Goal: Information Seeking & Learning: Check status

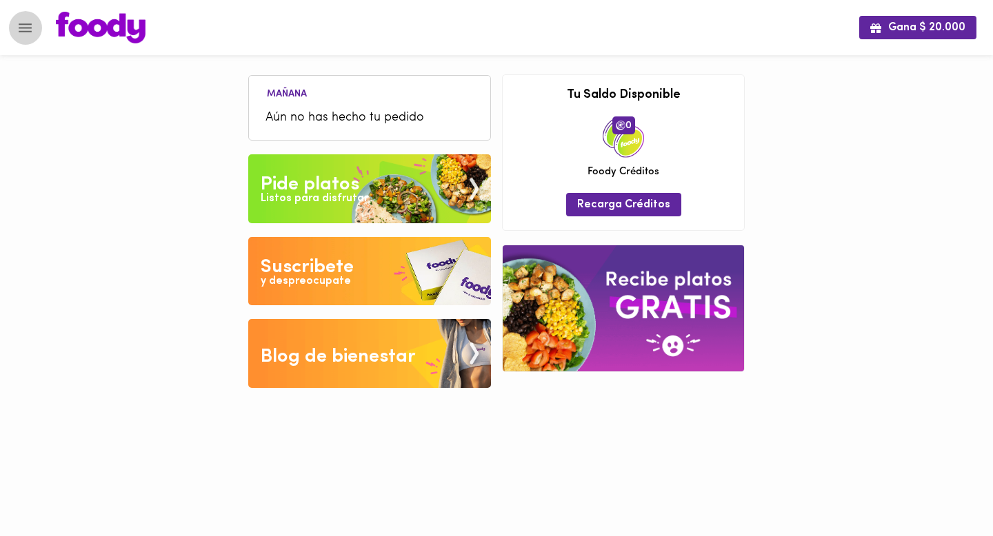
click at [35, 36] on button "Menu" at bounding box center [25, 28] width 34 height 34
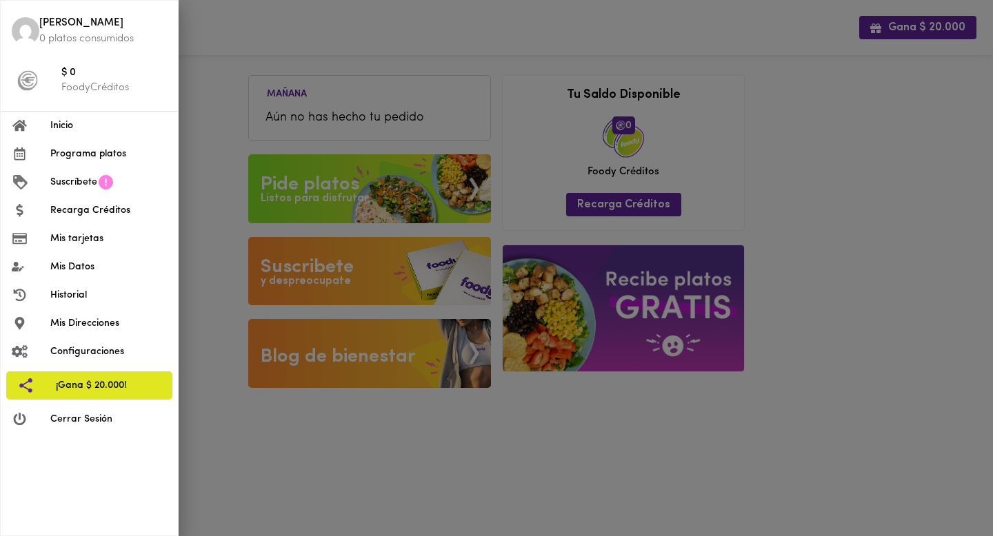
click at [82, 290] on span "Historial" at bounding box center [108, 295] width 117 height 14
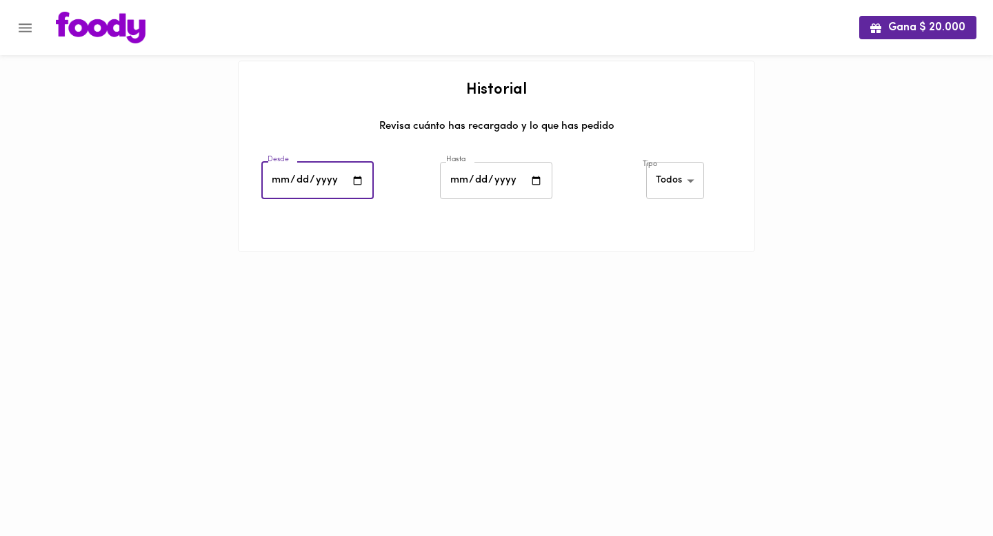
click at [362, 176] on input "date" at bounding box center [317, 181] width 112 height 38
type input "[DATE]"
click at [532, 184] on input "date" at bounding box center [496, 181] width 112 height 38
type input "[DATE]"
click at [671, 185] on body "Gana $ 20.000 Historial Revisa cuánto has recargado y lo que has pedido Desde […" at bounding box center [496, 143] width 993 height 287
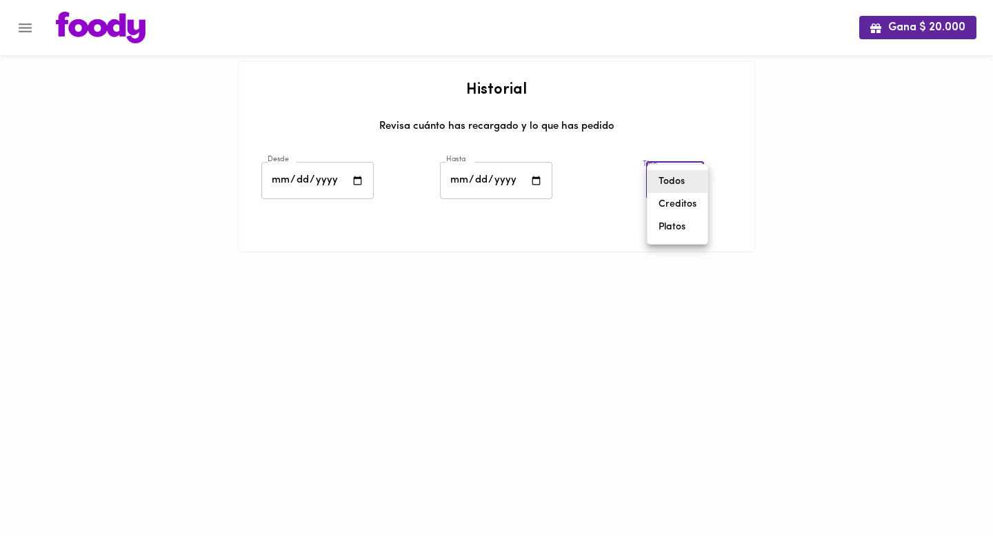
click at [621, 280] on div at bounding box center [496, 268] width 993 height 536
click at [751, 374] on div at bounding box center [496, 268] width 993 height 536
click at [598, 287] on html "Gana $ 20.000 Historial Revisa cuánto has recargado y lo que has pedido Desde […" at bounding box center [496, 143] width 993 height 287
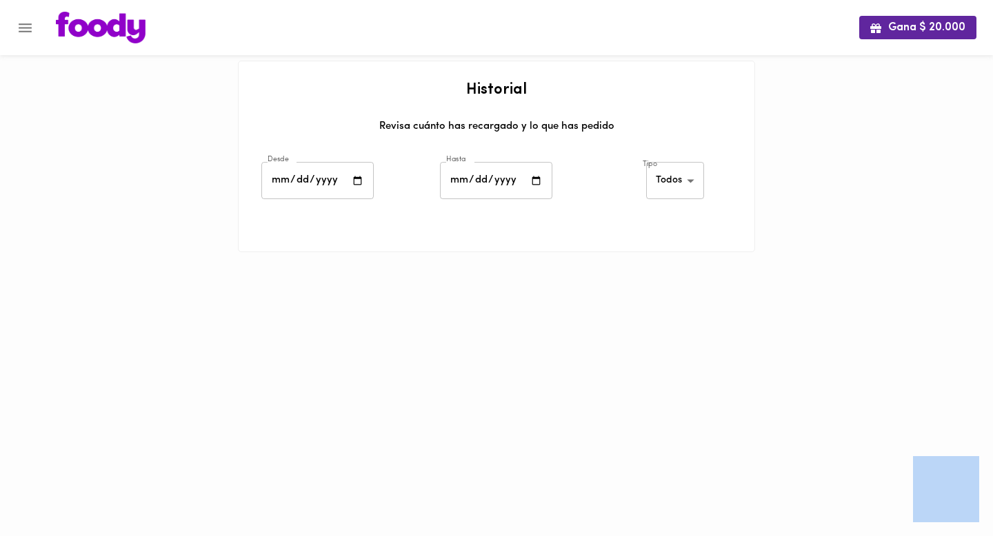
click at [598, 287] on html "Gana $ 20.000 Historial Revisa cuánto has recargado y lo que has pedido Desde […" at bounding box center [496, 143] width 993 height 287
click at [675, 287] on html "Gana $ 20.000 Historial Revisa cuánto has recargado y lo que has pedido Desde […" at bounding box center [496, 143] width 993 height 287
click at [664, 245] on ul at bounding box center [497, 246] width 516 height 11
click at [793, 72] on div "Gana $ 20.000 Historial Revisa cuánto has recargado y lo que has pedido Desde […" at bounding box center [496, 143] width 993 height 287
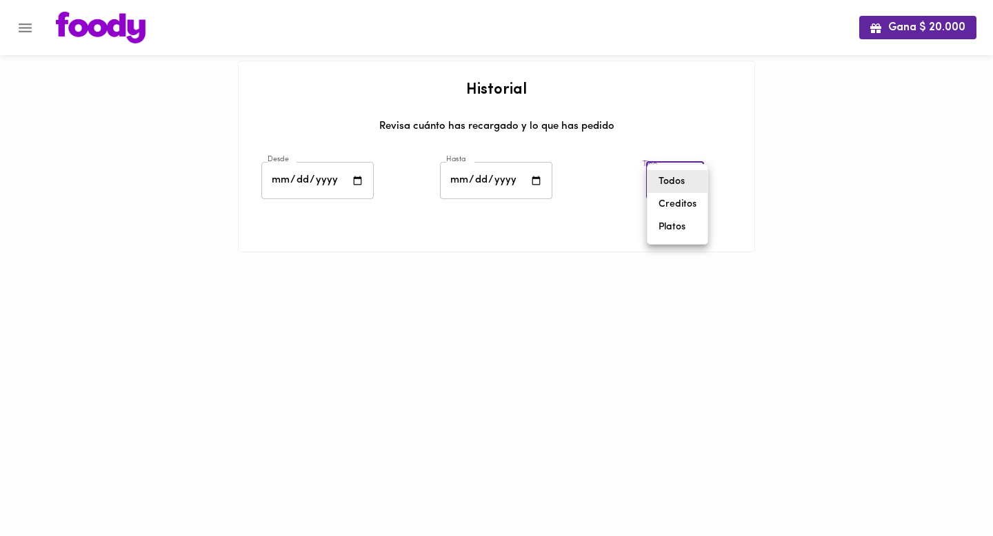
click at [685, 173] on body "Gana $ 20.000 Historial Revisa cuánto has recargado y lo que has pedido Desde […" at bounding box center [496, 143] width 993 height 287
click at [670, 187] on li "Todos" at bounding box center [677, 181] width 60 height 23
click at [670, 172] on body "Gana $ 20.000 Historial Revisa cuánto has recargado y lo que has pedido Desde […" at bounding box center [496, 143] width 993 height 287
click at [670, 208] on li "Creditos" at bounding box center [677, 204] width 60 height 23
click at [669, 172] on body "Gana $ 20.000 Historial Revisa cuánto has recargado y lo que has pedido Desde […" at bounding box center [496, 143] width 993 height 287
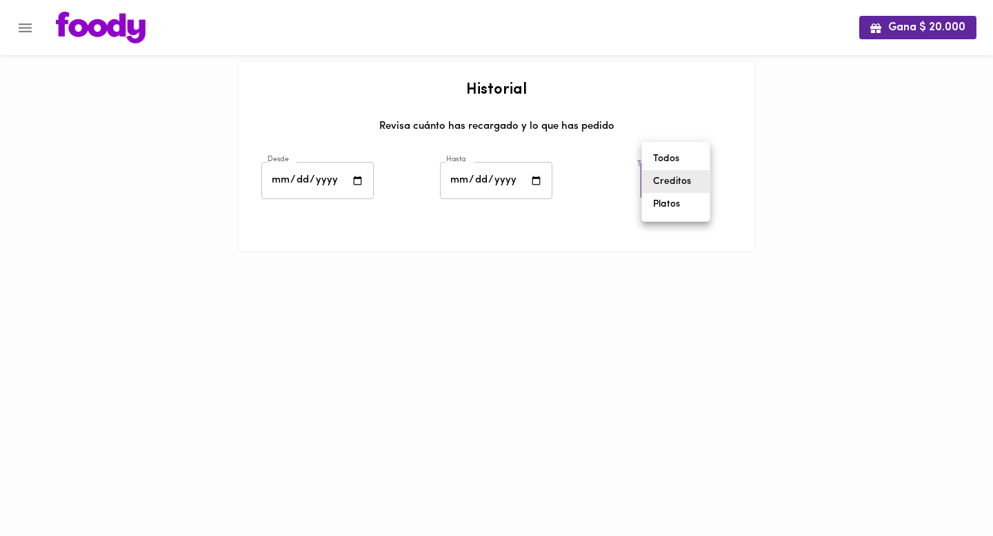
click at [662, 148] on li "Todos" at bounding box center [676, 159] width 68 height 23
type input "all"
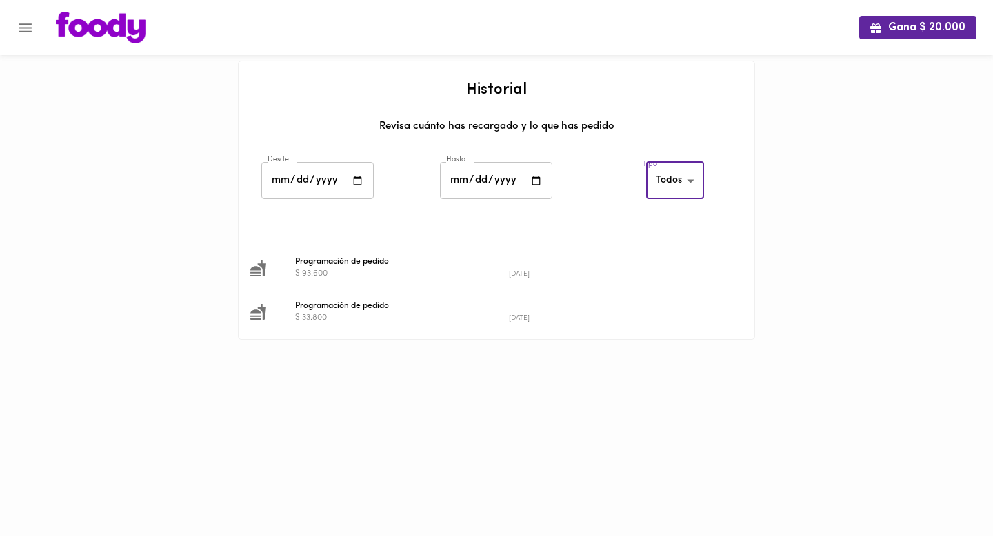
click at [624, 136] on div "Revisa cuánto has recargado y lo que has pedido" at bounding box center [496, 131] width 488 height 25
click at [267, 267] on div at bounding box center [269, 268] width 39 height 17
click at [330, 261] on span "Programación de pedido" at bounding box center [508, 262] width 427 height 12
click at [258, 272] on icon at bounding box center [258, 269] width 16 height 16
click at [314, 262] on span "Programación de pedido" at bounding box center [508, 262] width 427 height 12
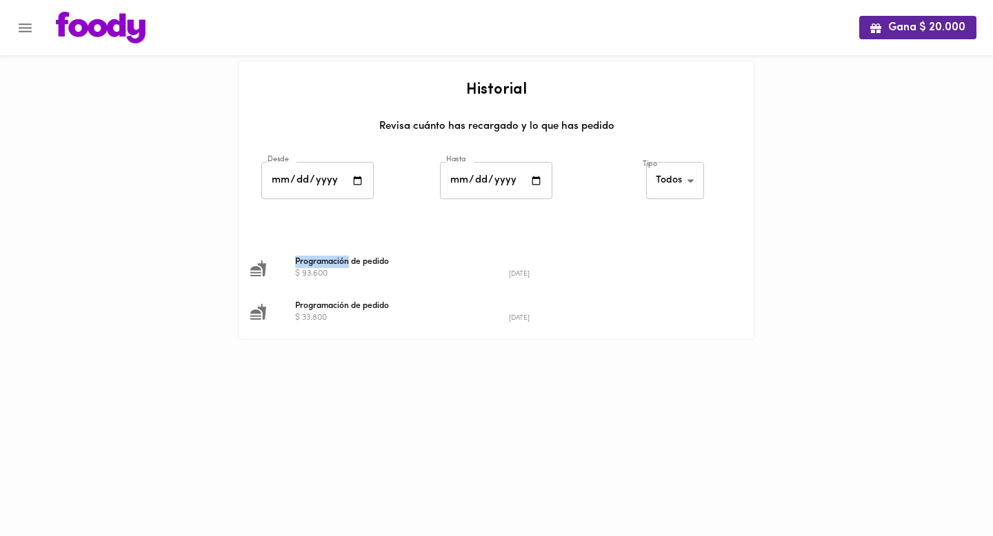
click at [314, 262] on span "Programación de pedido" at bounding box center [508, 262] width 427 height 12
click at [263, 267] on icon at bounding box center [258, 269] width 16 height 16
click at [392, 261] on span "Programación de pedido" at bounding box center [508, 262] width 427 height 12
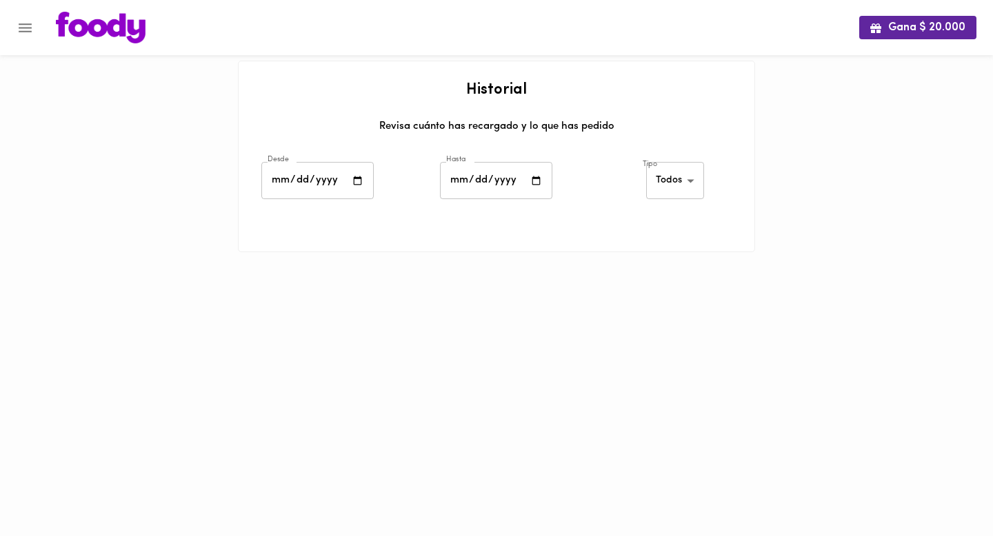
click at [353, 176] on input "date" at bounding box center [317, 181] width 112 height 38
type input "2025-05-01"
click at [534, 188] on input "date" at bounding box center [496, 181] width 112 height 38
click at [534, 179] on input "date" at bounding box center [496, 181] width 112 height 38
type input "2025-07-01"
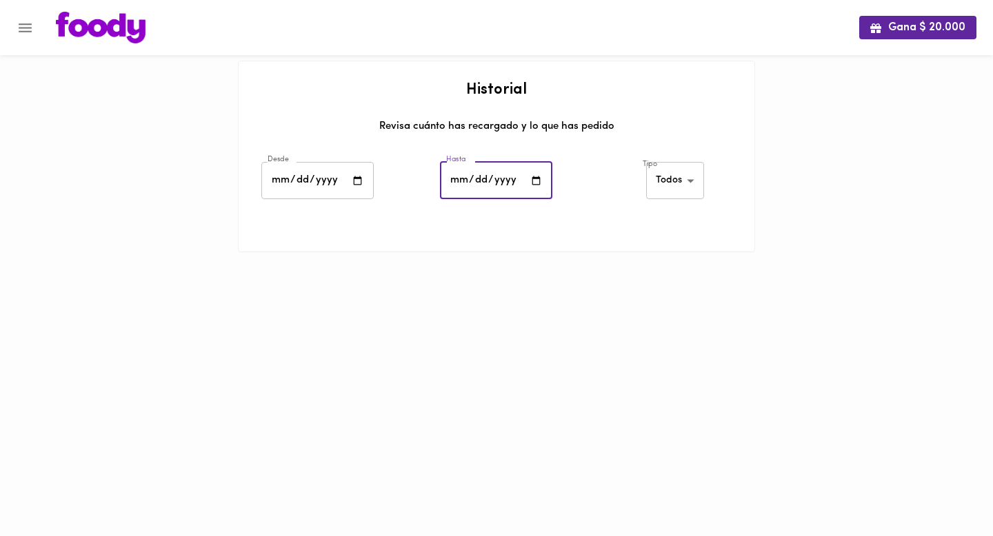
click at [650, 179] on body "Gana $ 20.000 Historial Revisa cuánto has recargado y lo que has pedido Desde 2…" at bounding box center [496, 143] width 993 height 287
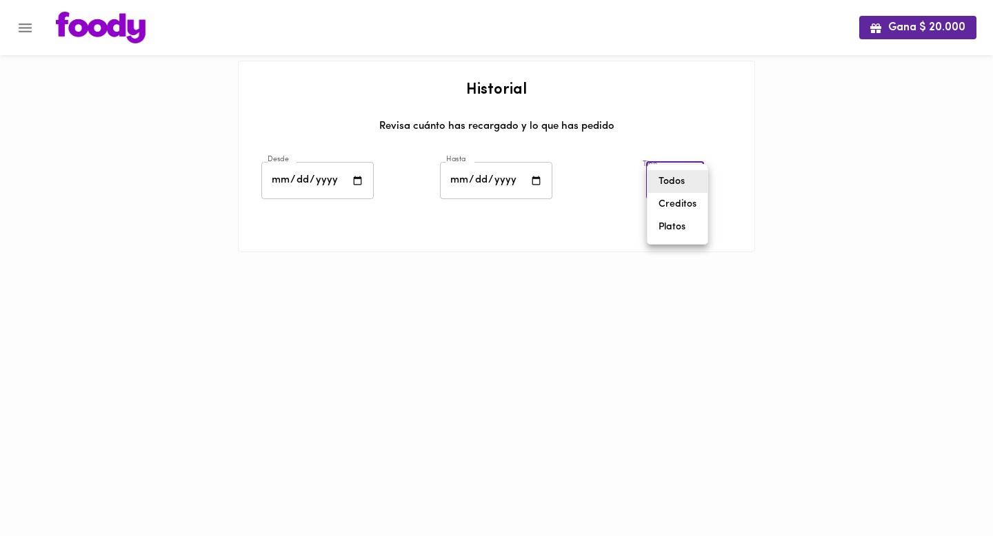
click at [667, 225] on li "Platos" at bounding box center [677, 227] width 60 height 23
type input "foody-dishes"
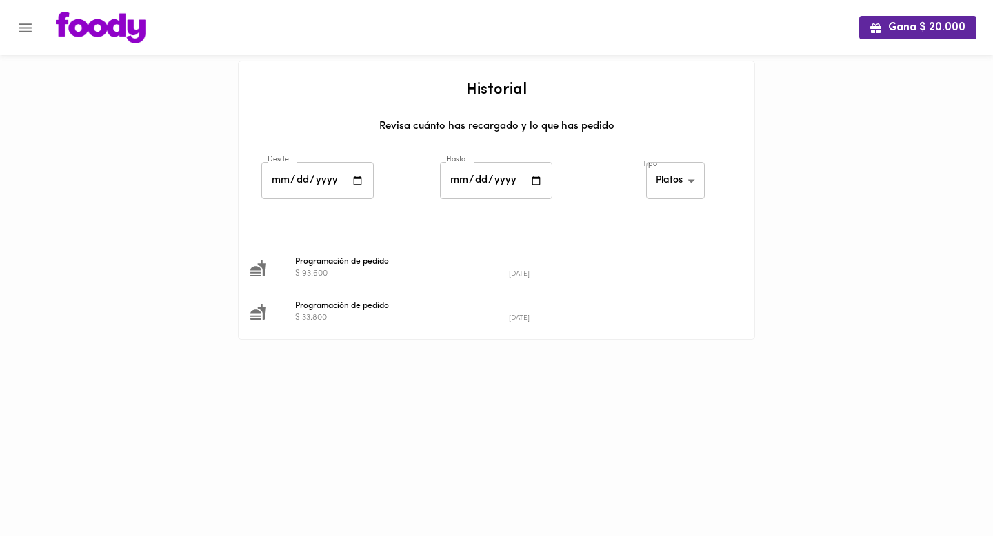
click at [356, 257] on span "Programación de pedido" at bounding box center [508, 262] width 427 height 12
click at [264, 271] on icon at bounding box center [258, 269] width 16 height 16
click at [309, 265] on span "Programación de pedido" at bounding box center [508, 262] width 427 height 12
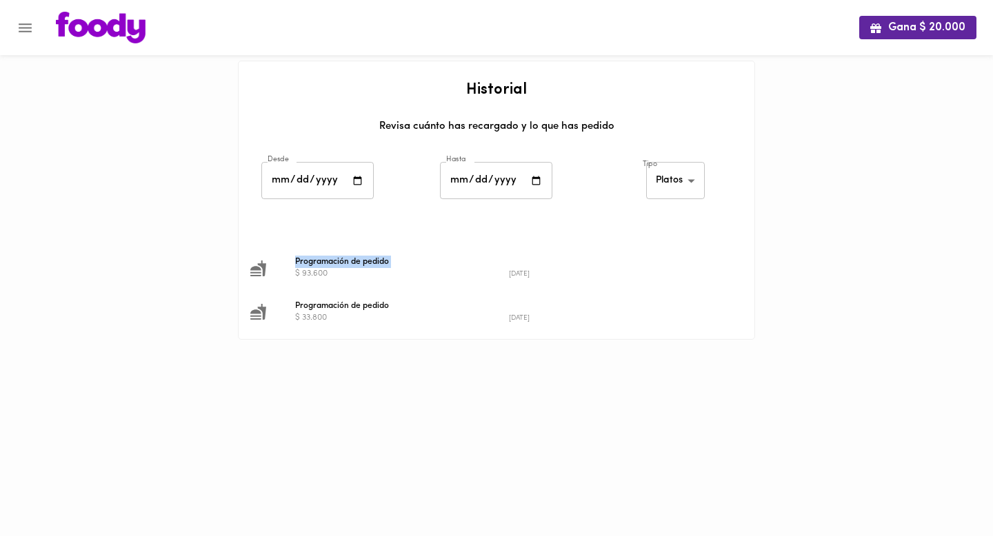
click at [309, 265] on span "Programación de pedido" at bounding box center [508, 262] width 427 height 12
click at [30, 34] on icon "Menu" at bounding box center [25, 27] width 17 height 17
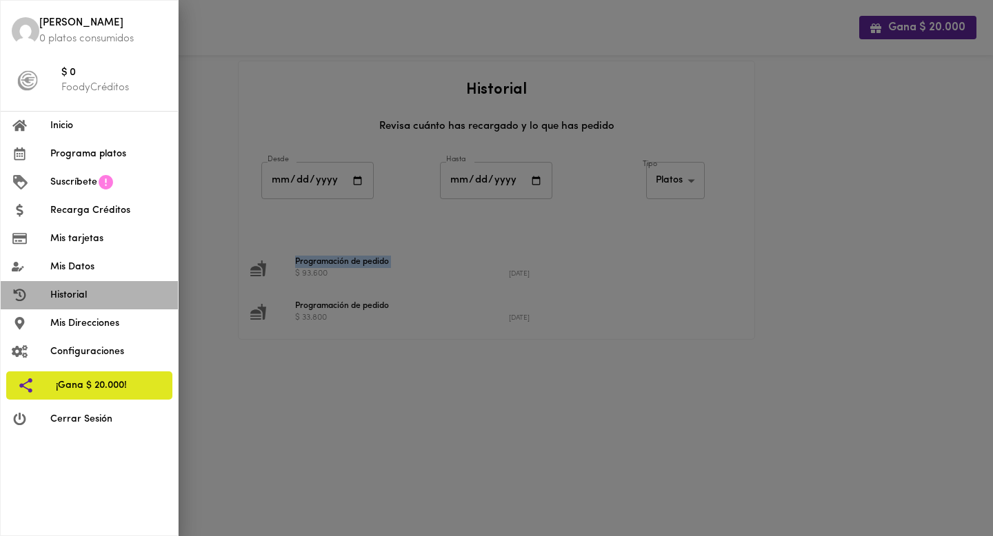
click at [72, 291] on span "Historial" at bounding box center [108, 295] width 117 height 14
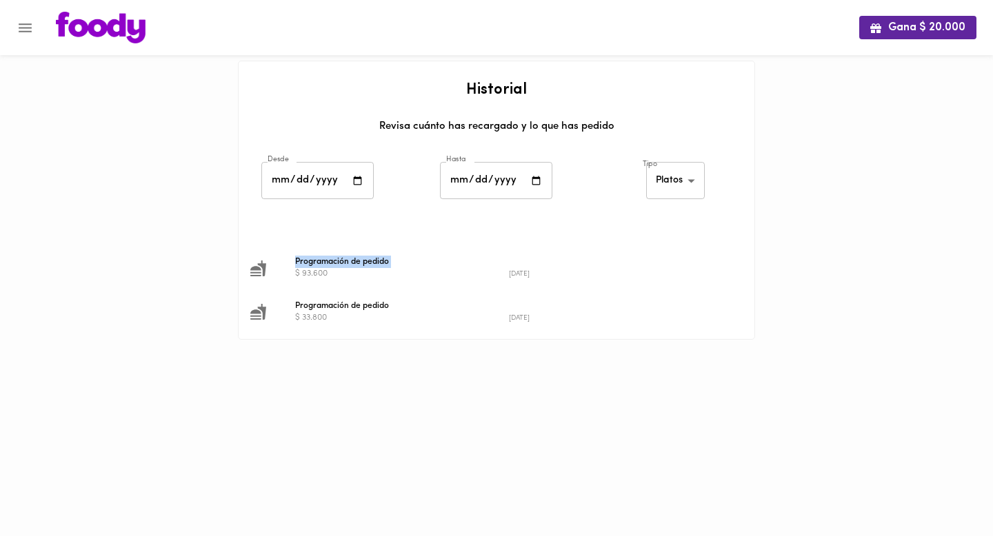
click at [280, 314] on div at bounding box center [269, 311] width 39 height 17
click at [203, 291] on div "Gana $ 20.000 Historial Revisa cuánto has recargado y lo que has pedido Desde 2…" at bounding box center [496, 187] width 993 height 374
click at [322, 303] on span "Programación de pedido" at bounding box center [508, 306] width 427 height 12
click at [301, 338] on div "Historial Revisa cuánto has recargado y lo que has pedido Desde 2025-05-01 Desd…" at bounding box center [496, 200] width 517 height 279
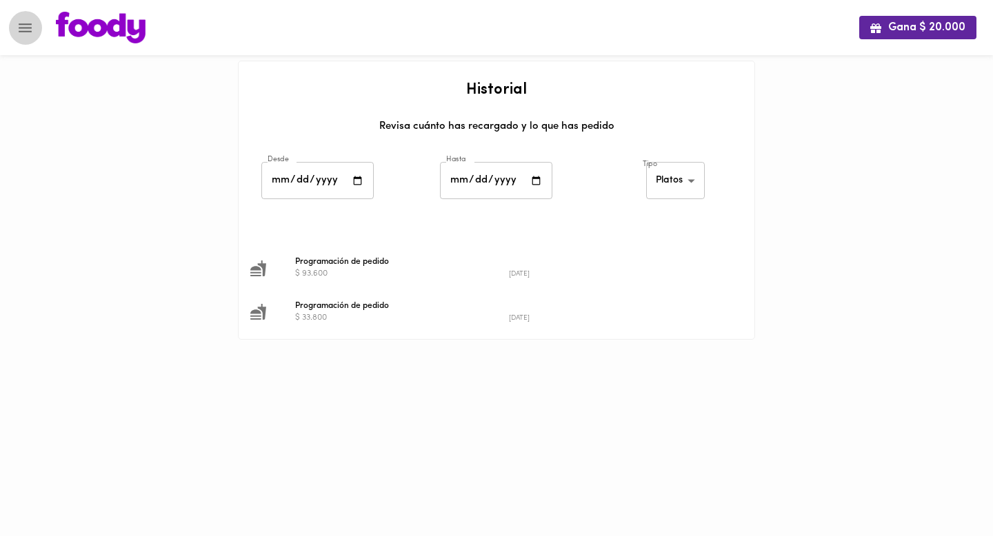
click at [20, 31] on icon "Menu" at bounding box center [25, 27] width 13 height 9
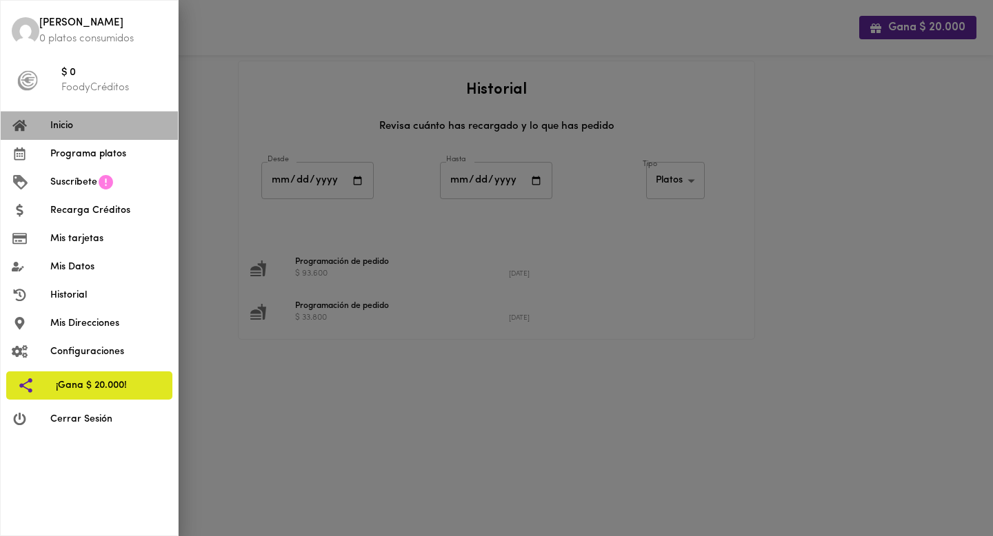
click at [63, 123] on span "Inicio" at bounding box center [108, 126] width 117 height 14
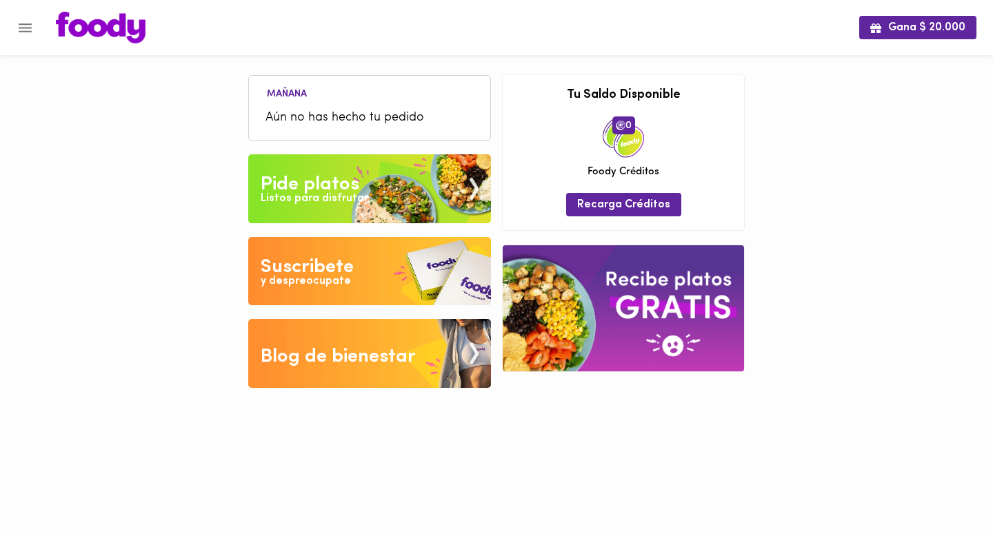
click at [17, 24] on icon "Menu" at bounding box center [25, 27] width 17 height 17
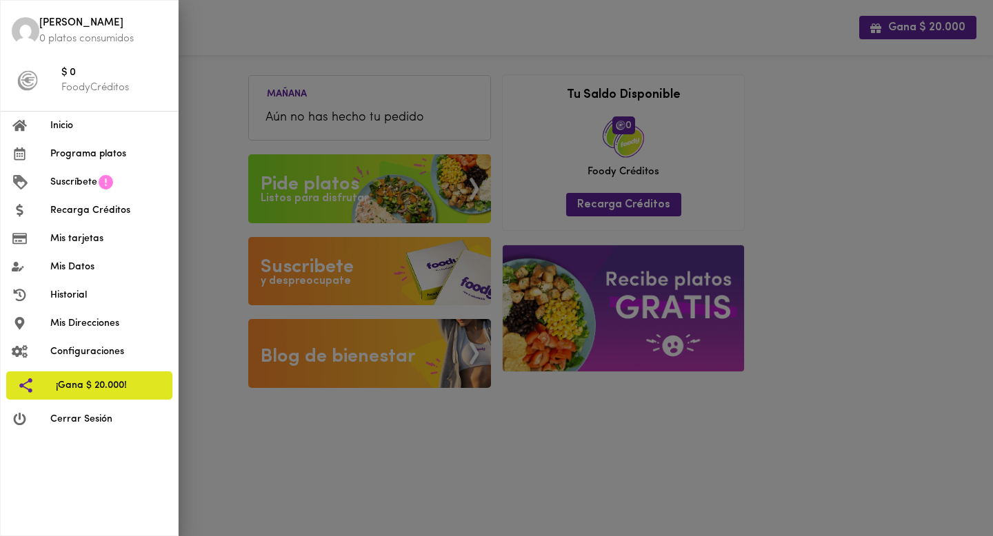
click at [92, 287] on li "Historial" at bounding box center [89, 295] width 177 height 28
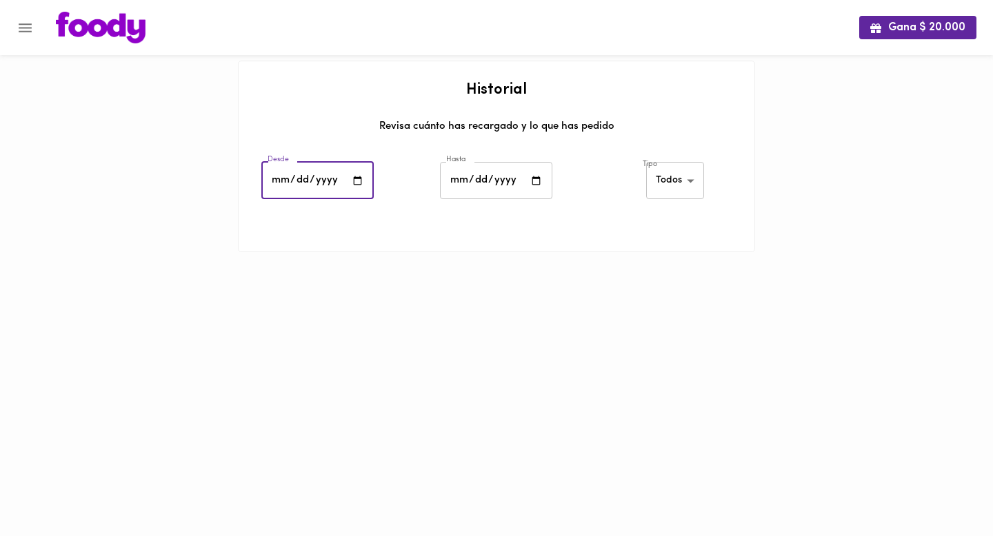
click at [339, 174] on input "date" at bounding box center [317, 181] width 112 height 38
click at [362, 173] on input "date" at bounding box center [317, 181] width 112 height 38
click at [358, 180] on input "date" at bounding box center [317, 181] width 112 height 38
click at [356, 184] on input "2025-06-01" at bounding box center [317, 181] width 112 height 38
type input "2025-05-01"
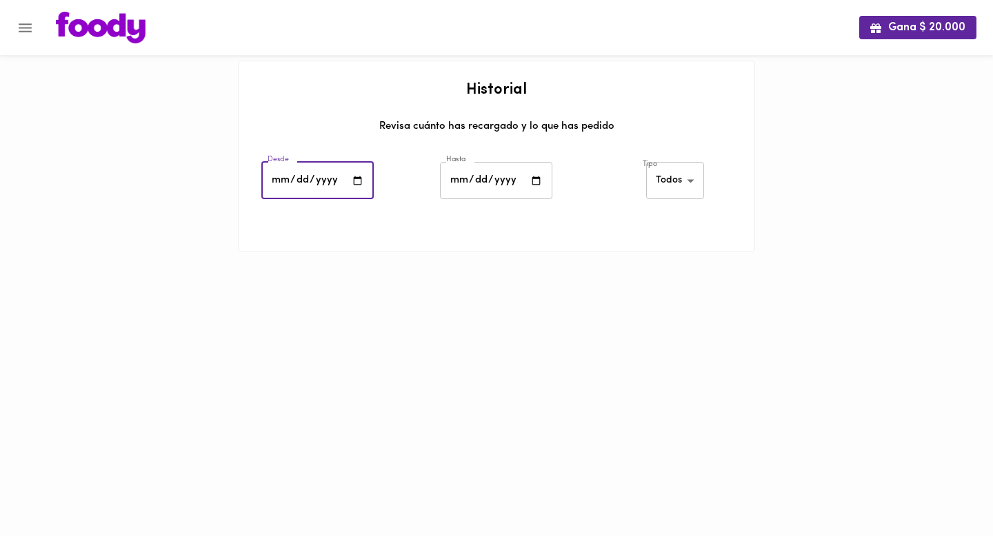
click at [534, 179] on input "date" at bounding box center [496, 181] width 112 height 38
type input "2025-08-06"
click at [685, 184] on body "Gana $ 20.000 Historial Revisa cuánto has recargado y lo que has pedido Desde 2…" at bounding box center [496, 143] width 993 height 287
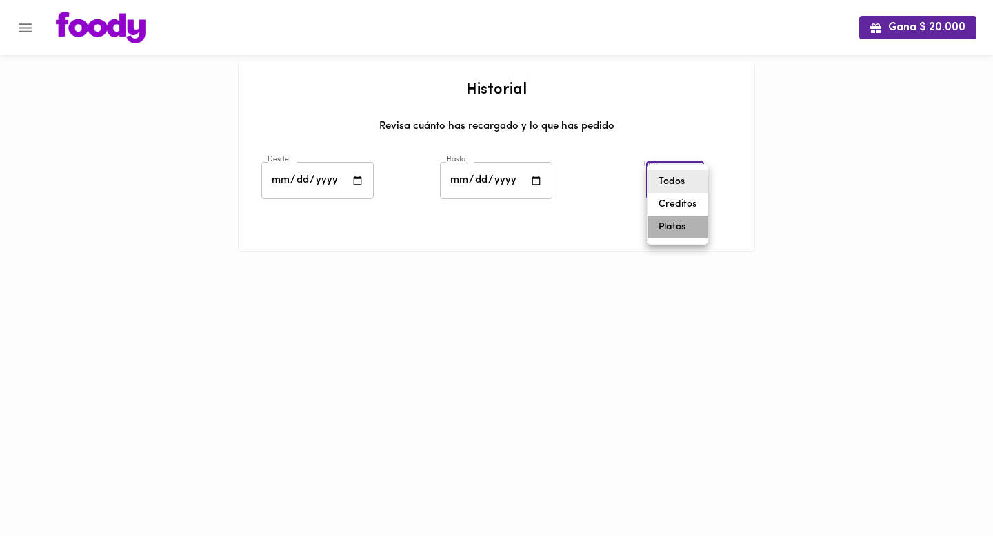
click at [682, 227] on li "Platos" at bounding box center [677, 227] width 60 height 23
type input "foody-dishes"
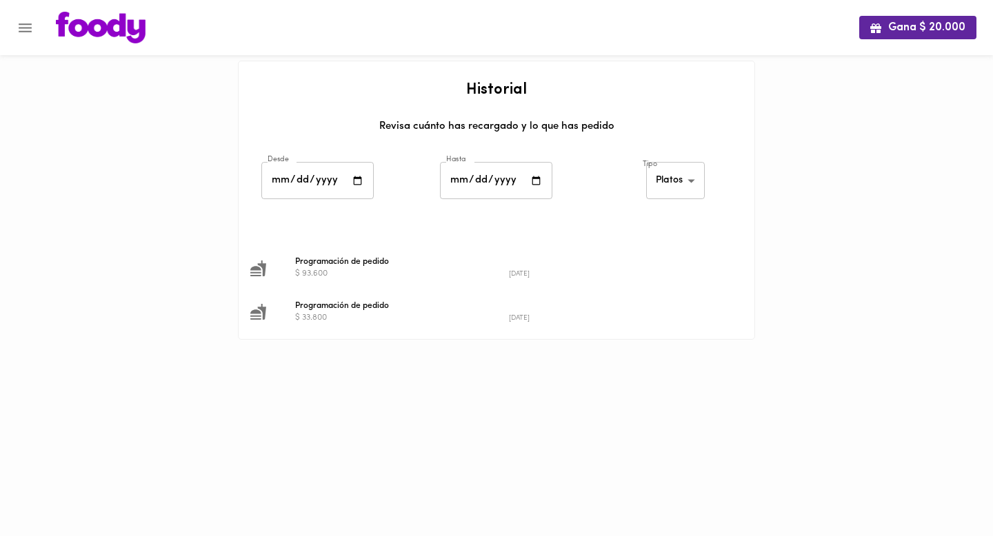
click at [254, 270] on icon at bounding box center [258, 269] width 16 height 16
click at [302, 270] on div "$ 93.600" at bounding box center [402, 274] width 214 height 12
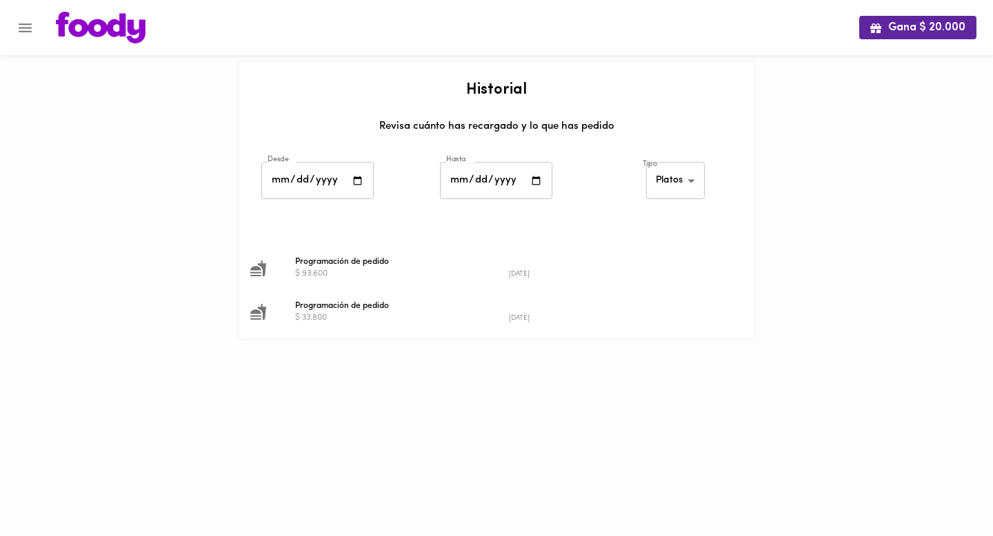
click at [470, 285] on li "Programación de pedido $ 93.600 2025-06-12" at bounding box center [497, 267] width 516 height 43
click at [508, 284] on li "Programación de pedido $ 93.600 2025-06-12" at bounding box center [497, 267] width 516 height 43
click at [519, 276] on small "[DATE]" at bounding box center [519, 274] width 21 height 8
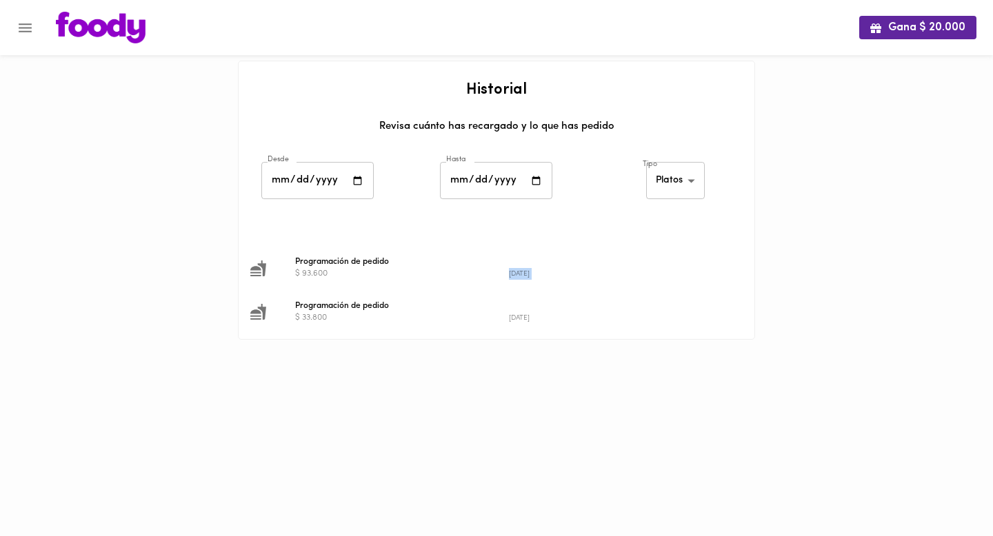
click at [519, 276] on small "[DATE]" at bounding box center [519, 274] width 21 height 8
click at [434, 374] on html "Gana $ 20.000 Historial Revisa cuánto has recargado y lo que has pedido Desde 2…" at bounding box center [496, 187] width 993 height 374
click at [283, 270] on div at bounding box center [269, 268] width 39 height 17
click at [296, 270] on div "$ 93.600" at bounding box center [402, 274] width 214 height 12
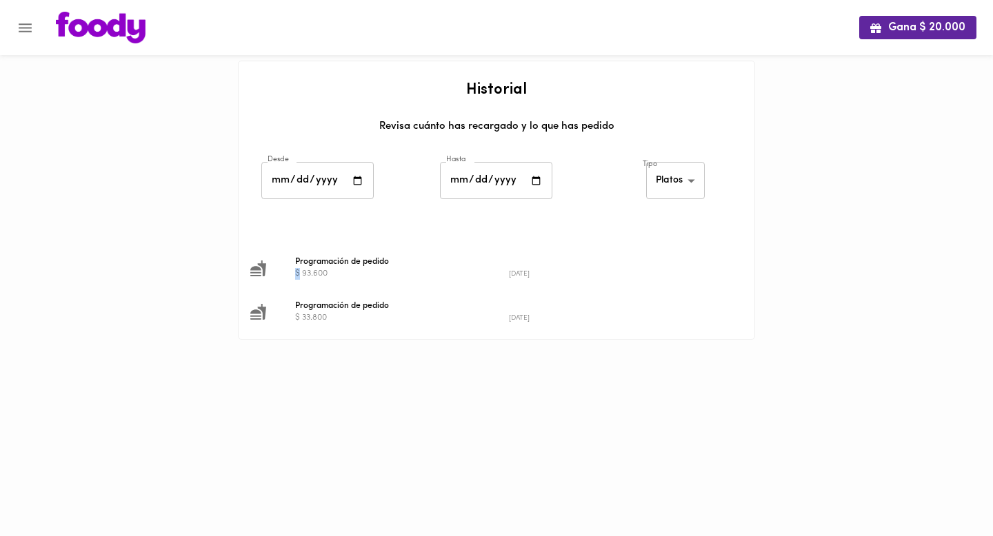
click at [16, 27] on button "Menu" at bounding box center [25, 28] width 34 height 34
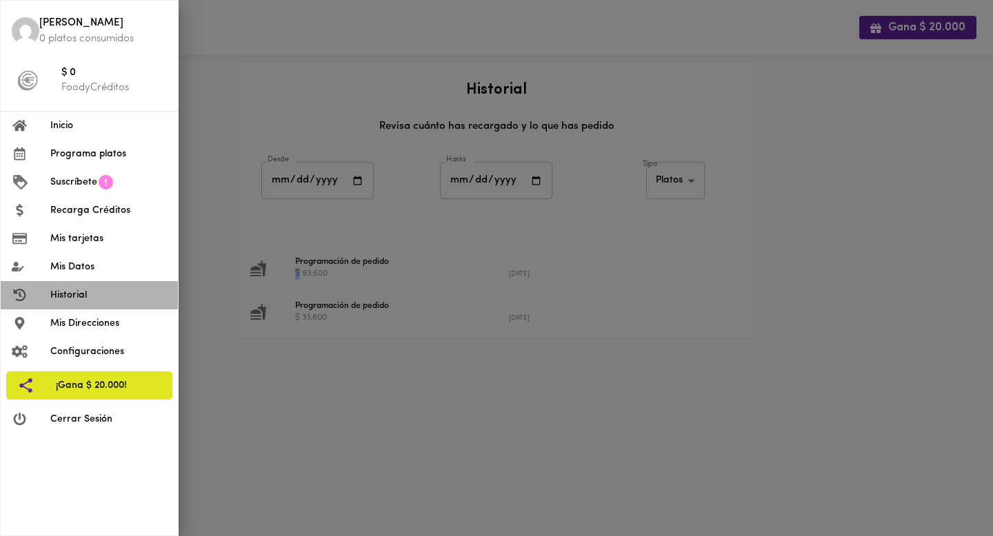
click at [85, 296] on span "Historial" at bounding box center [108, 295] width 117 height 14
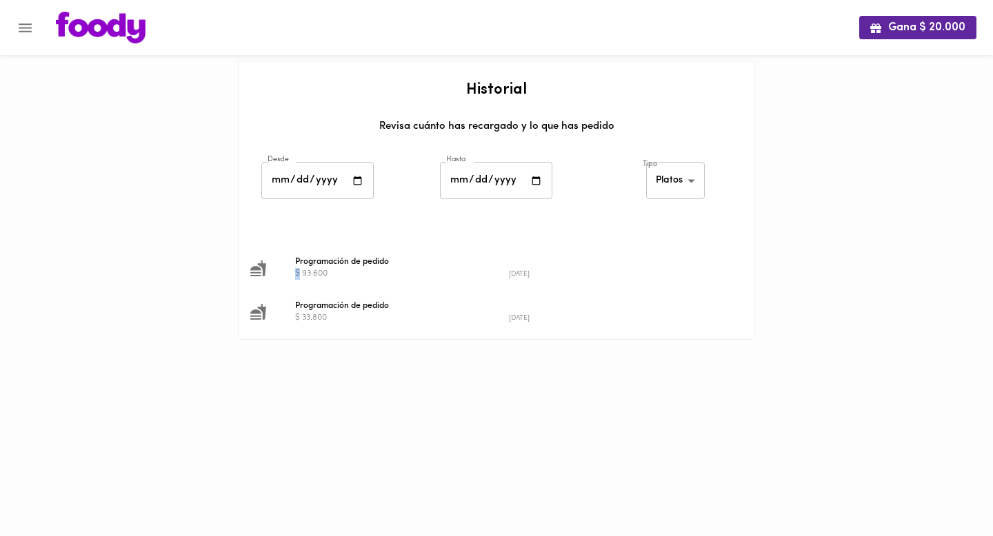
click at [261, 264] on icon at bounding box center [258, 269] width 16 height 16
click at [332, 261] on span "Programación de pedido" at bounding box center [508, 262] width 427 height 12
click at [538, 270] on div "[DATE]" at bounding box center [616, 274] width 214 height 12
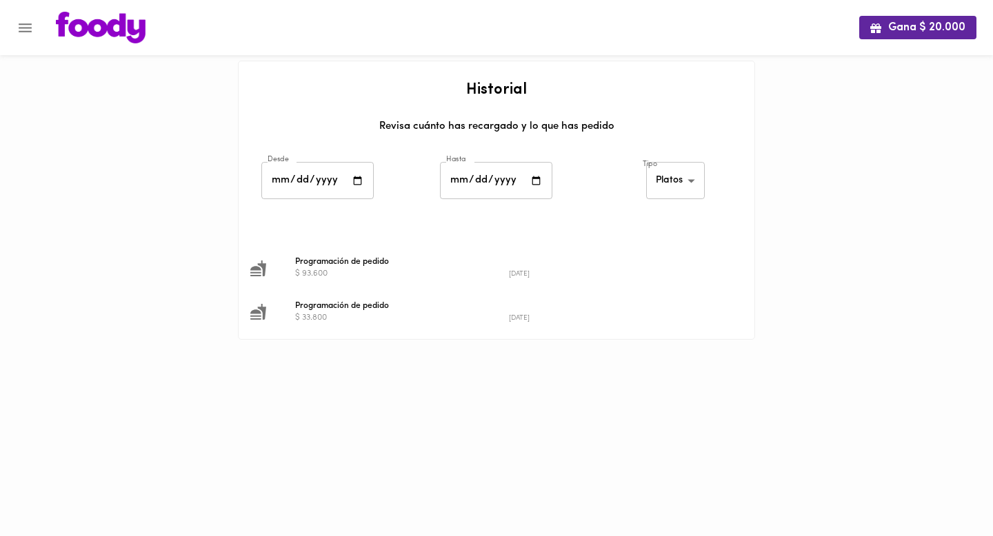
drag, startPoint x: 538, startPoint y: 270, endPoint x: 606, endPoint y: 270, distance: 67.6
click at [543, 270] on div "[DATE]" at bounding box center [616, 274] width 214 height 12
click at [620, 270] on div "[DATE]" at bounding box center [616, 274] width 214 height 12
click at [709, 270] on div "[DATE]" at bounding box center [616, 274] width 214 height 12
click at [729, 270] on div "Programación de pedido $ 93.600 2025-06-12" at bounding box center [515, 268] width 455 height 24
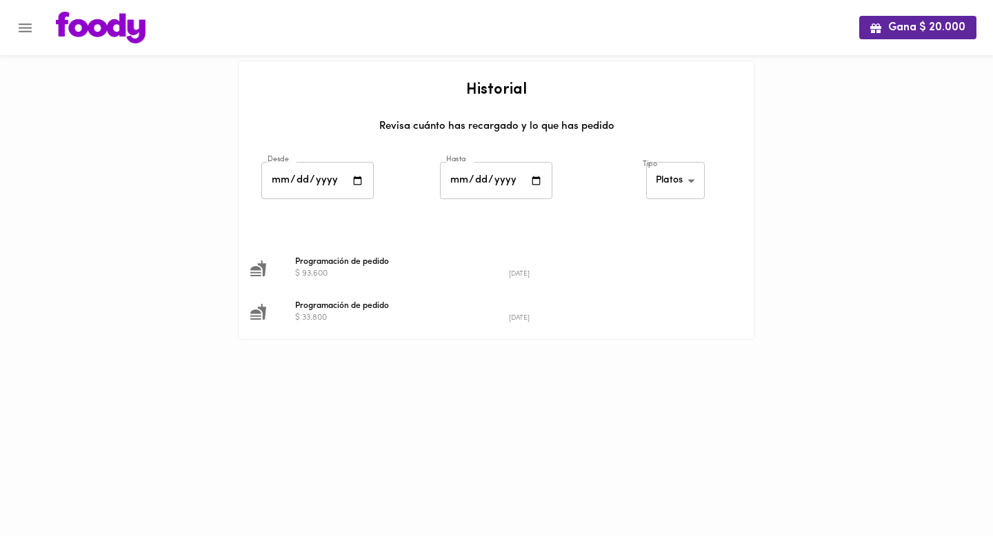
click at [729, 270] on div "Programación de pedido $ 93.600 2025-06-12" at bounding box center [515, 268] width 455 height 24
click at [256, 267] on icon at bounding box center [258, 269] width 16 height 16
click at [33, 31] on icon "Menu" at bounding box center [25, 27] width 17 height 17
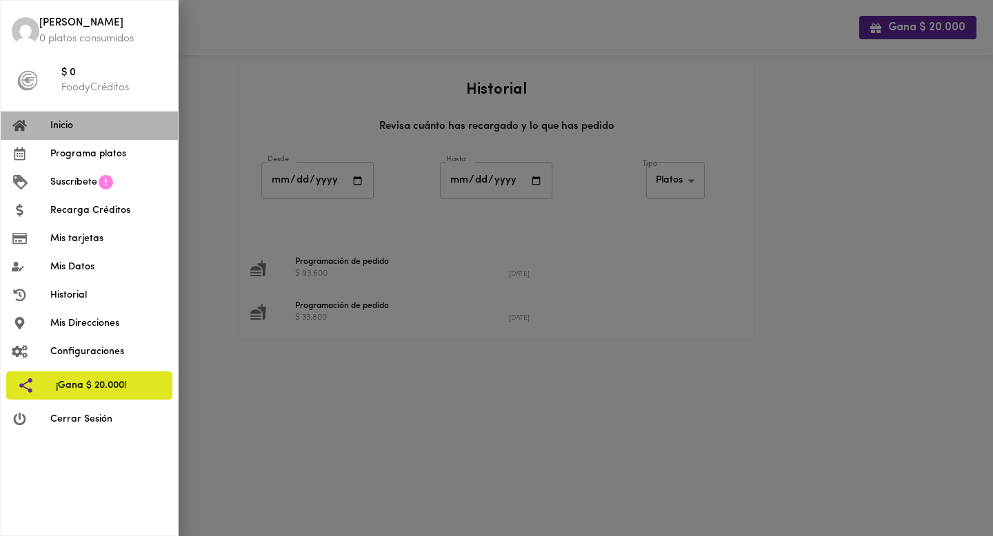
click at [72, 128] on span "Inicio" at bounding box center [108, 126] width 117 height 14
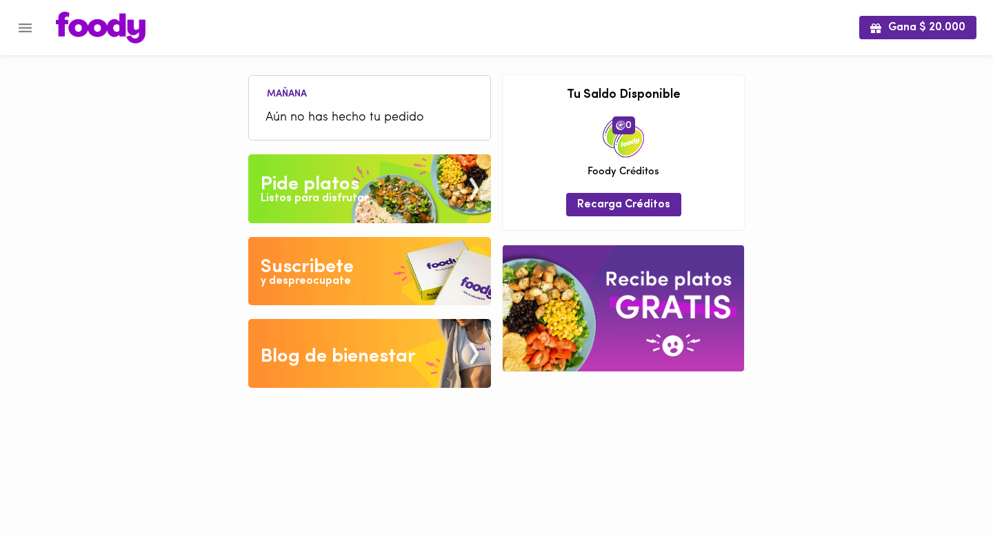
click at [343, 119] on span "Aún no has hecho tu pedido" at bounding box center [369, 118] width 208 height 19
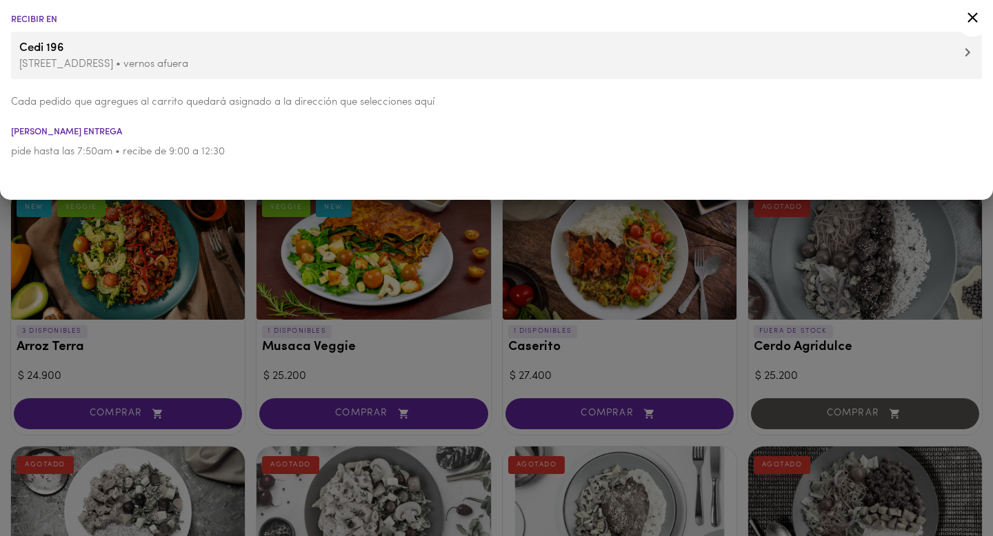
click at [363, 167] on li "pide hasta las 7:50am • recibe de 9:00 a 12:30" at bounding box center [496, 151] width 993 height 31
click at [975, 21] on icon at bounding box center [972, 17] width 17 height 17
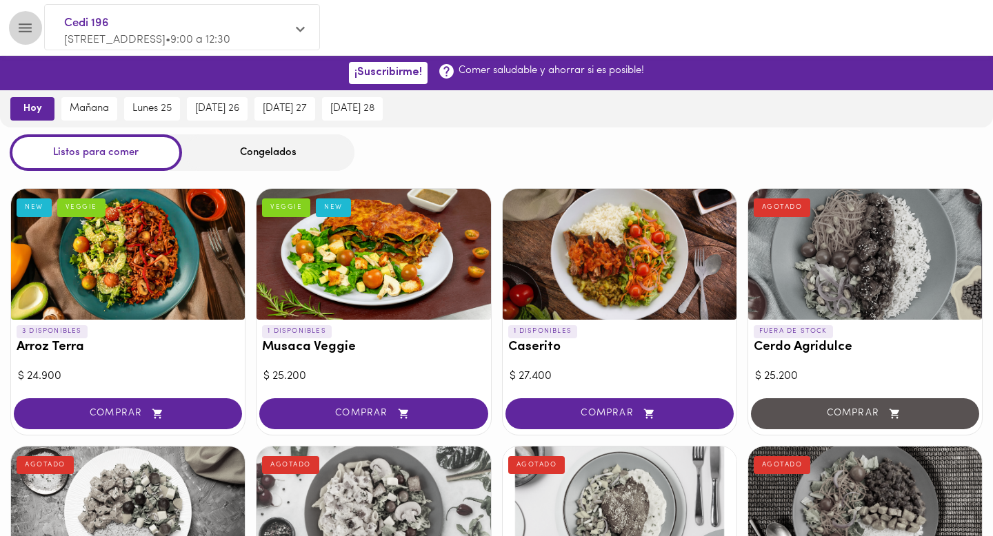
click at [23, 24] on icon "Menu" at bounding box center [25, 27] width 13 height 9
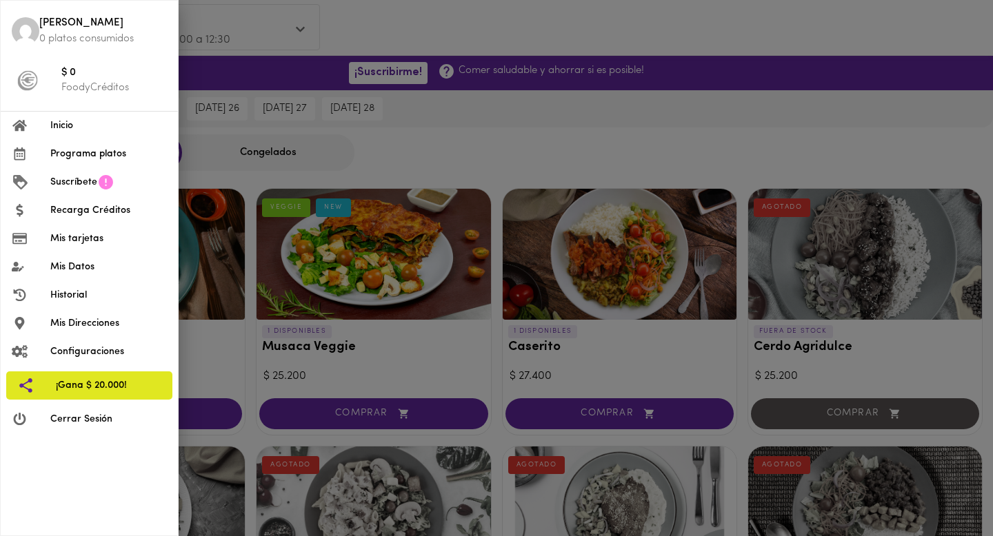
click at [434, 191] on div at bounding box center [496, 268] width 993 height 536
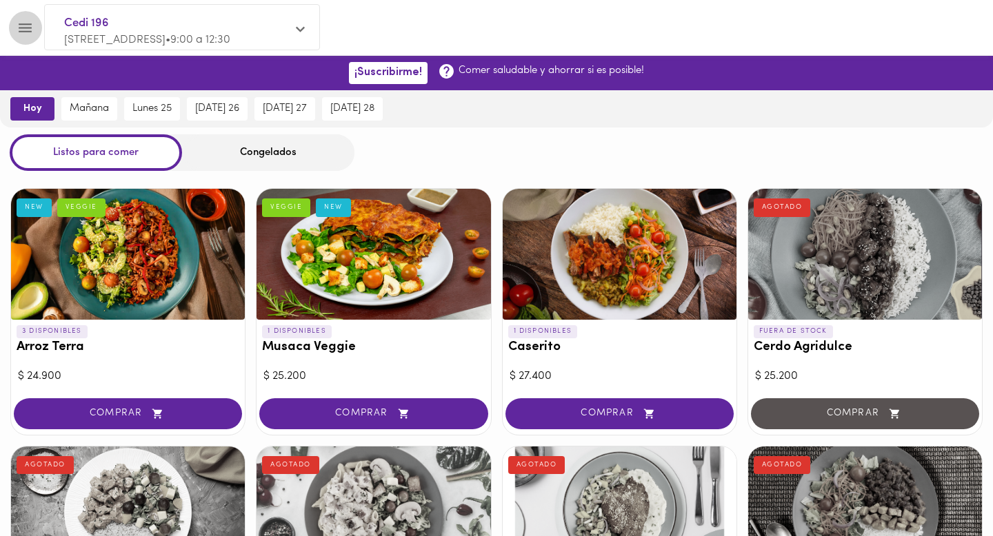
click at [37, 38] on button "Menu" at bounding box center [25, 28] width 34 height 34
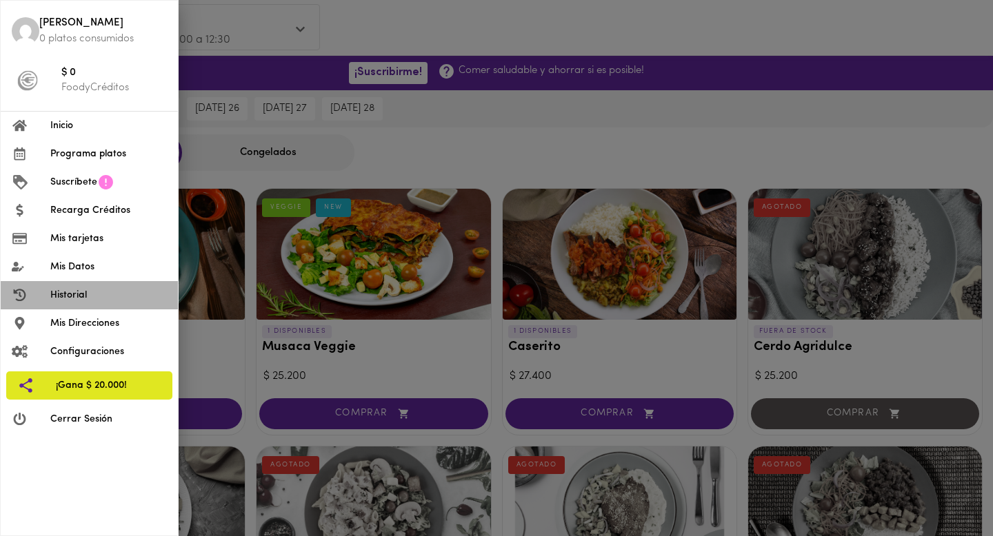
click at [103, 301] on span "Historial" at bounding box center [108, 295] width 117 height 14
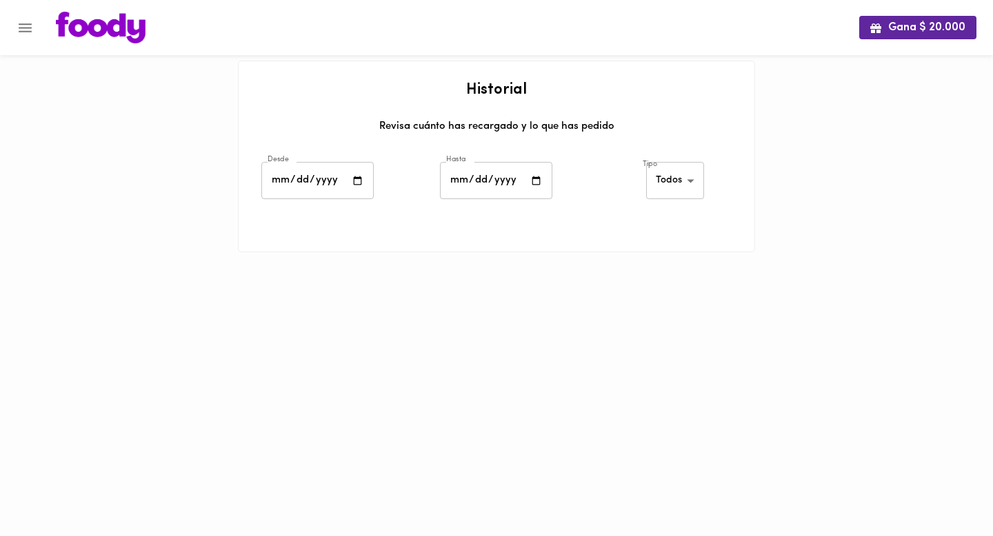
click at [361, 187] on input "date" at bounding box center [317, 181] width 112 height 38
type input "2025-05-01"
click at [538, 182] on input "date" at bounding box center [496, 181] width 112 height 38
type input "[DATE]"
click at [671, 178] on body "Gana $ 20.000 Historial Revisa cuánto has recargado y lo que has pedido Desde 2…" at bounding box center [496, 143] width 993 height 287
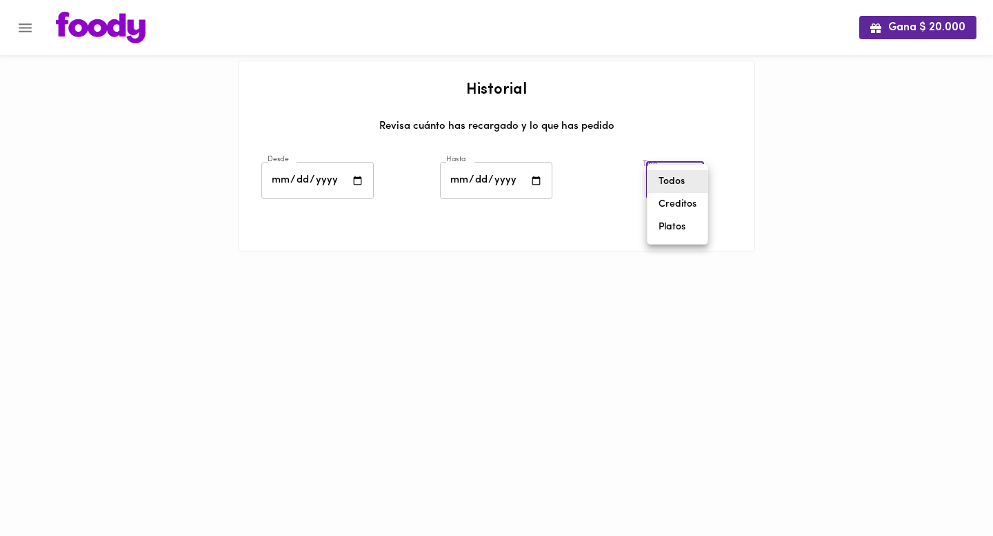
click at [677, 232] on li "Platos" at bounding box center [677, 227] width 60 height 23
type input "foody-dishes"
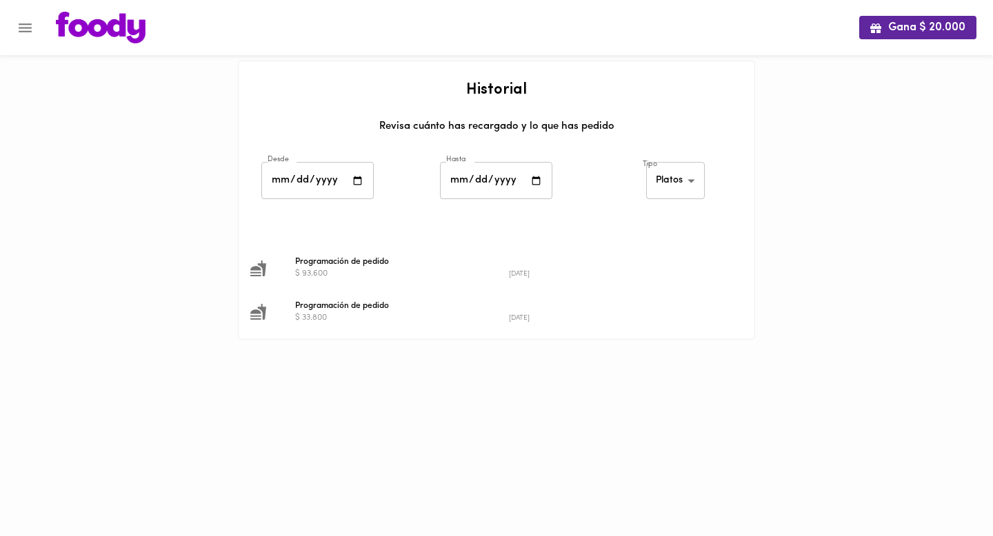
click at [392, 262] on span "Programación de pedido" at bounding box center [508, 262] width 427 height 12
click at [15, 31] on button "Menu" at bounding box center [25, 28] width 34 height 34
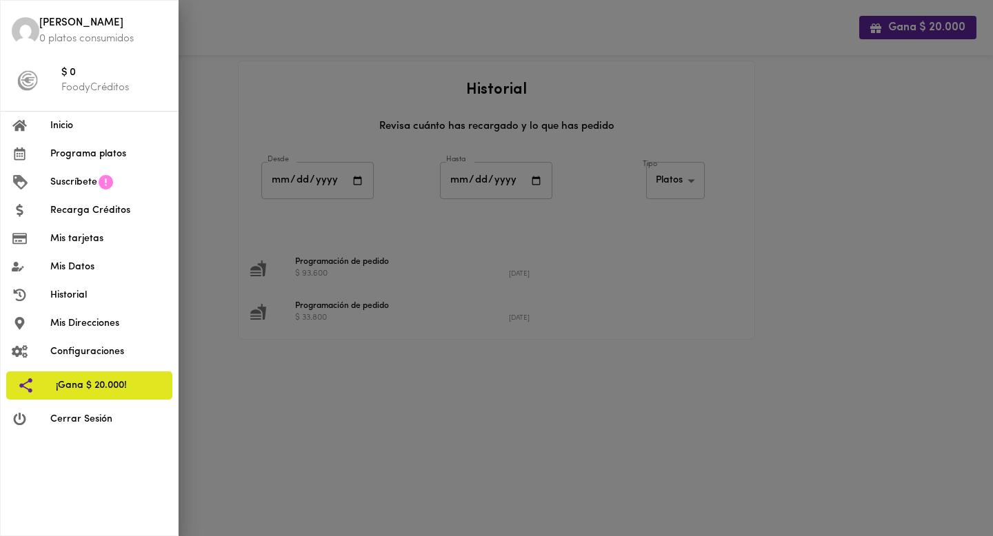
click at [580, 186] on div at bounding box center [496, 268] width 993 height 536
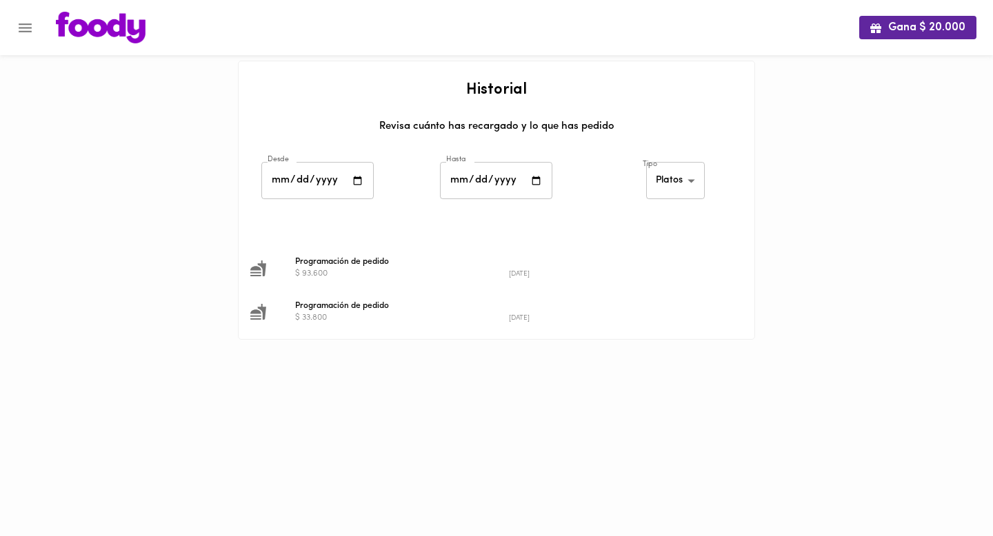
click at [8, 21] on div at bounding box center [7, 268] width 14 height 536
click at [14, 21] on button "Menu" at bounding box center [25, 28] width 34 height 34
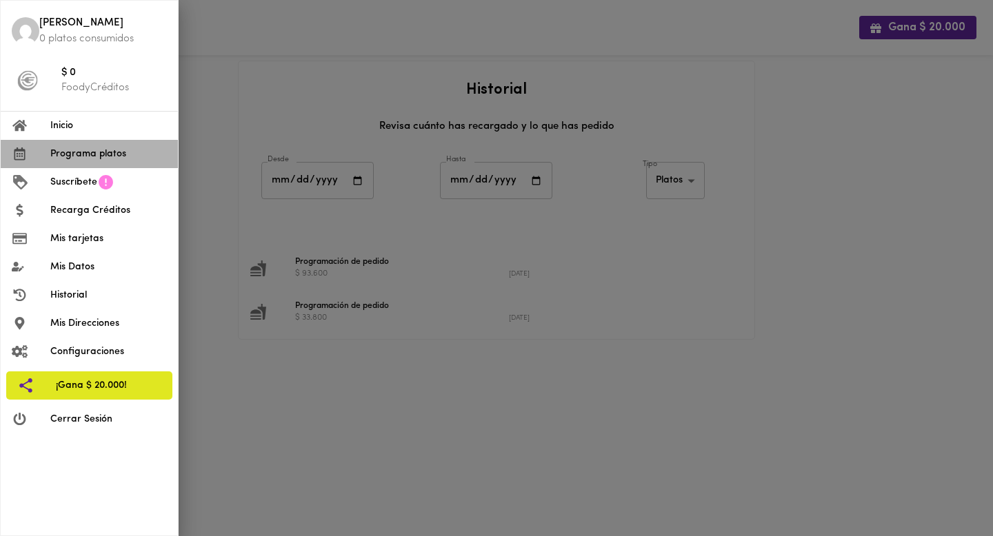
click at [100, 161] on li "Programa platos" at bounding box center [89, 154] width 177 height 28
